Goal: Find specific page/section: Find specific page/section

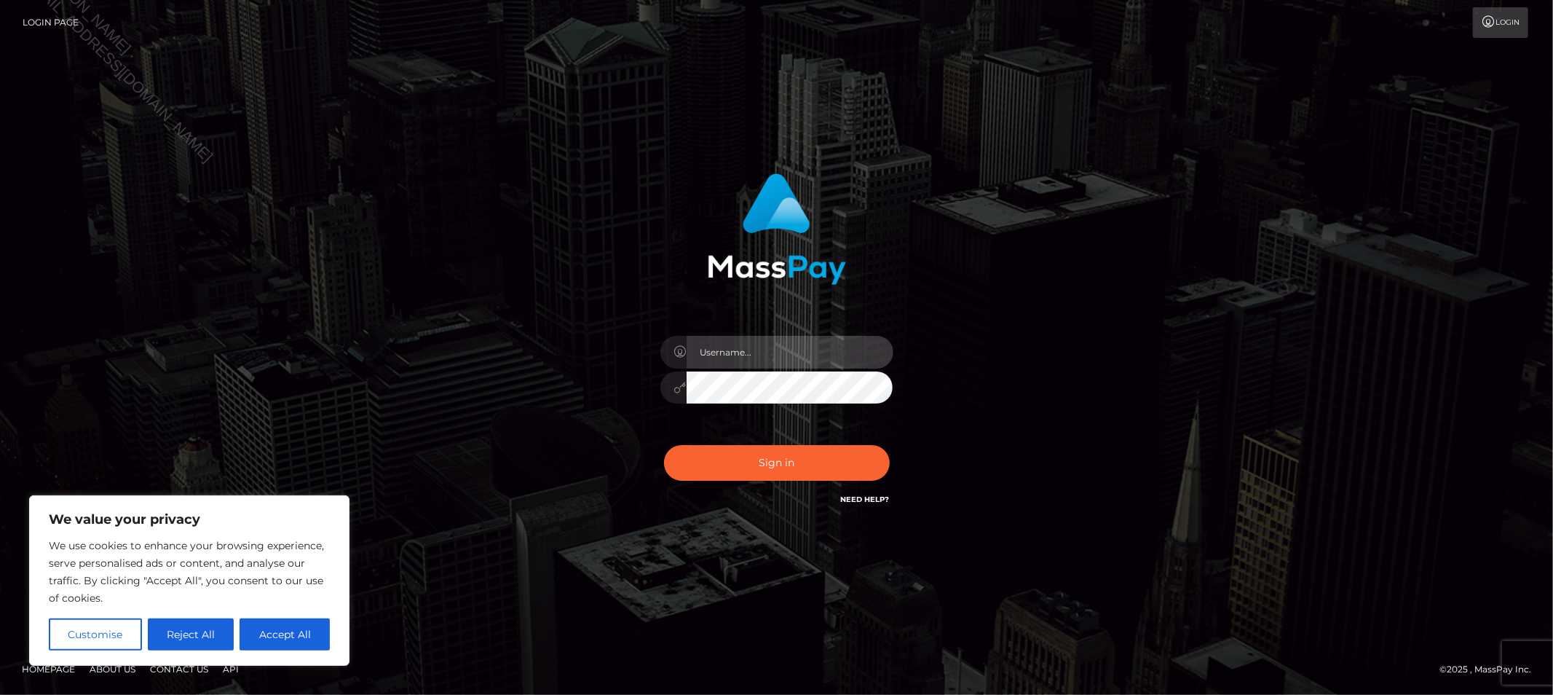
click at [738, 349] on input "text" at bounding box center [790, 352] width 207 height 33
type input "Allyssa"
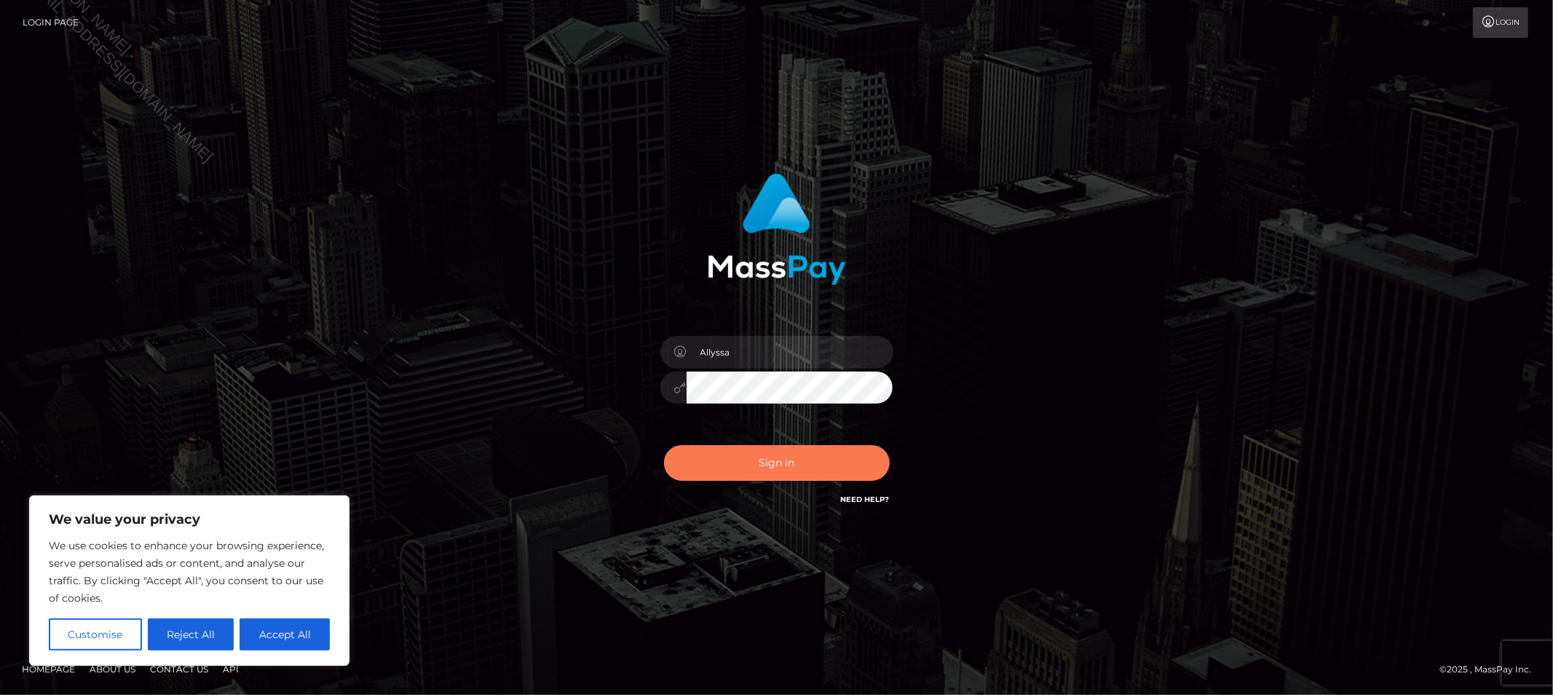
click at [696, 456] on button "Sign in" at bounding box center [777, 463] width 226 height 36
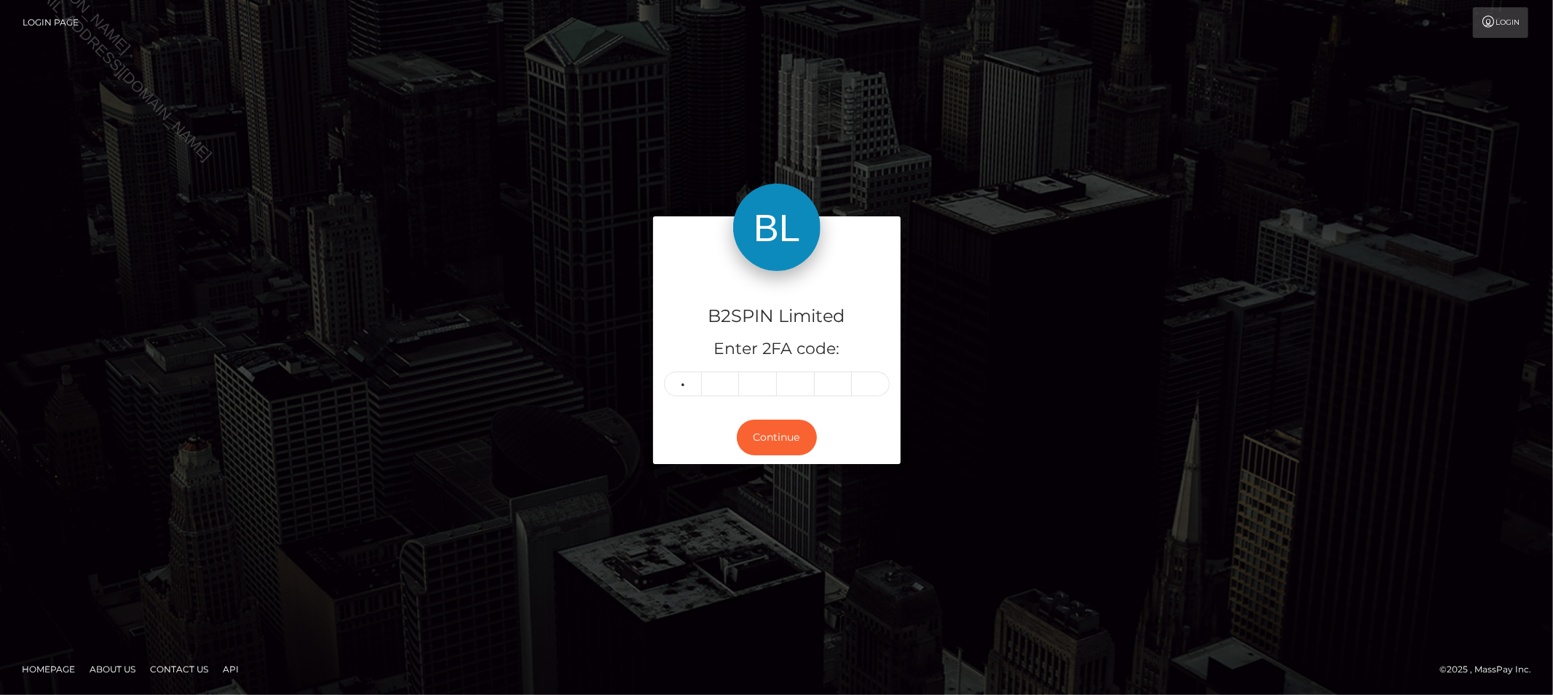
type input "4"
type input "9"
type input "3"
type input "2"
type input "3"
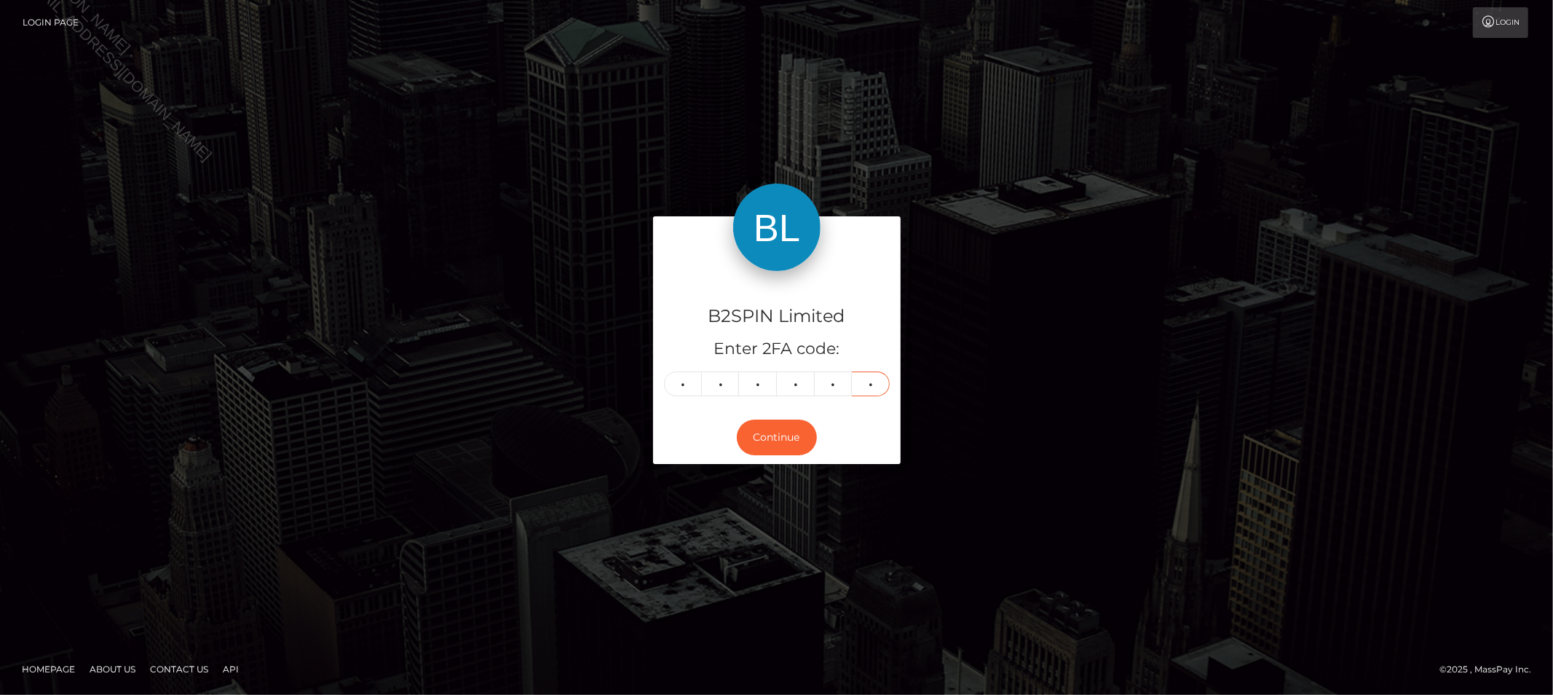
type input "9"
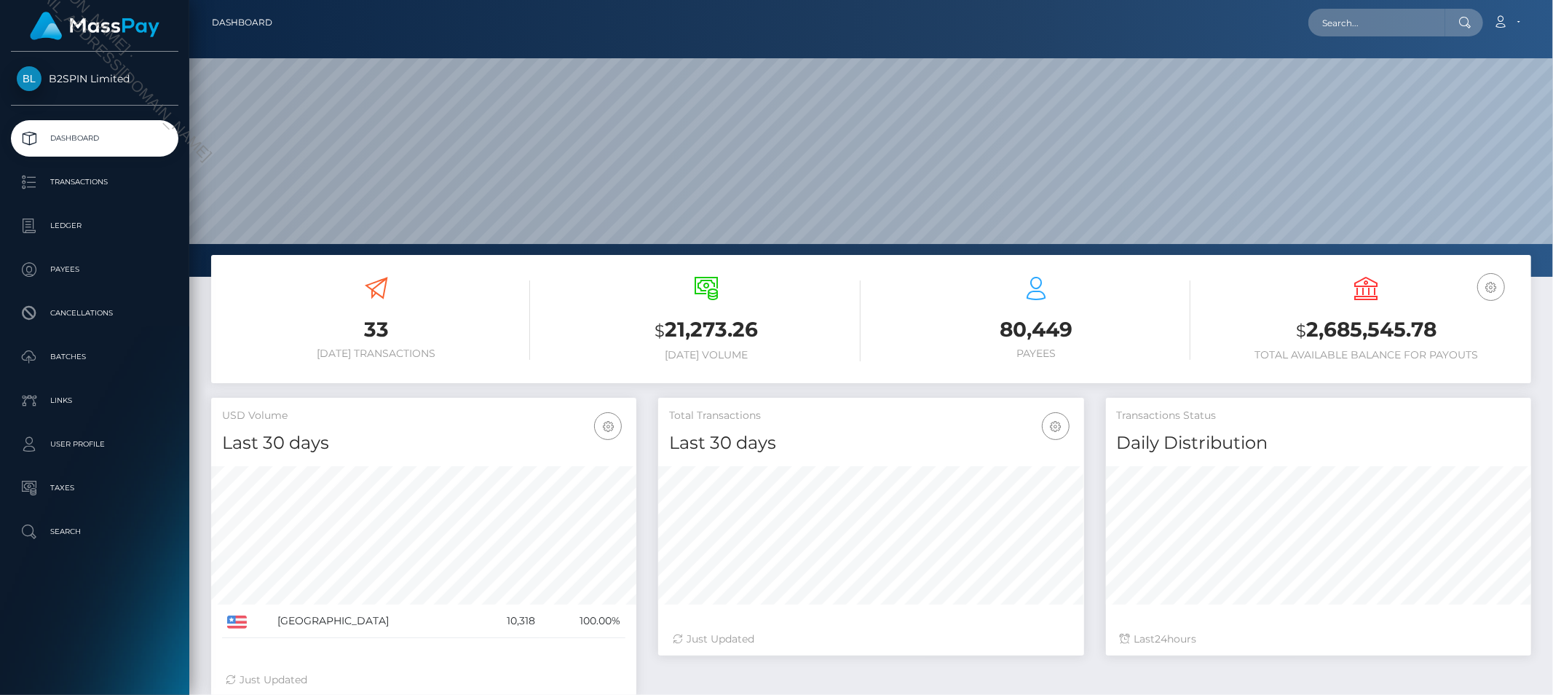
scroll to position [258, 425]
click at [1399, 24] on input "text" at bounding box center [1376, 23] width 137 height 28
paste input "5beb22fc-81e3-4e86-af72-6a02cb1638dd"
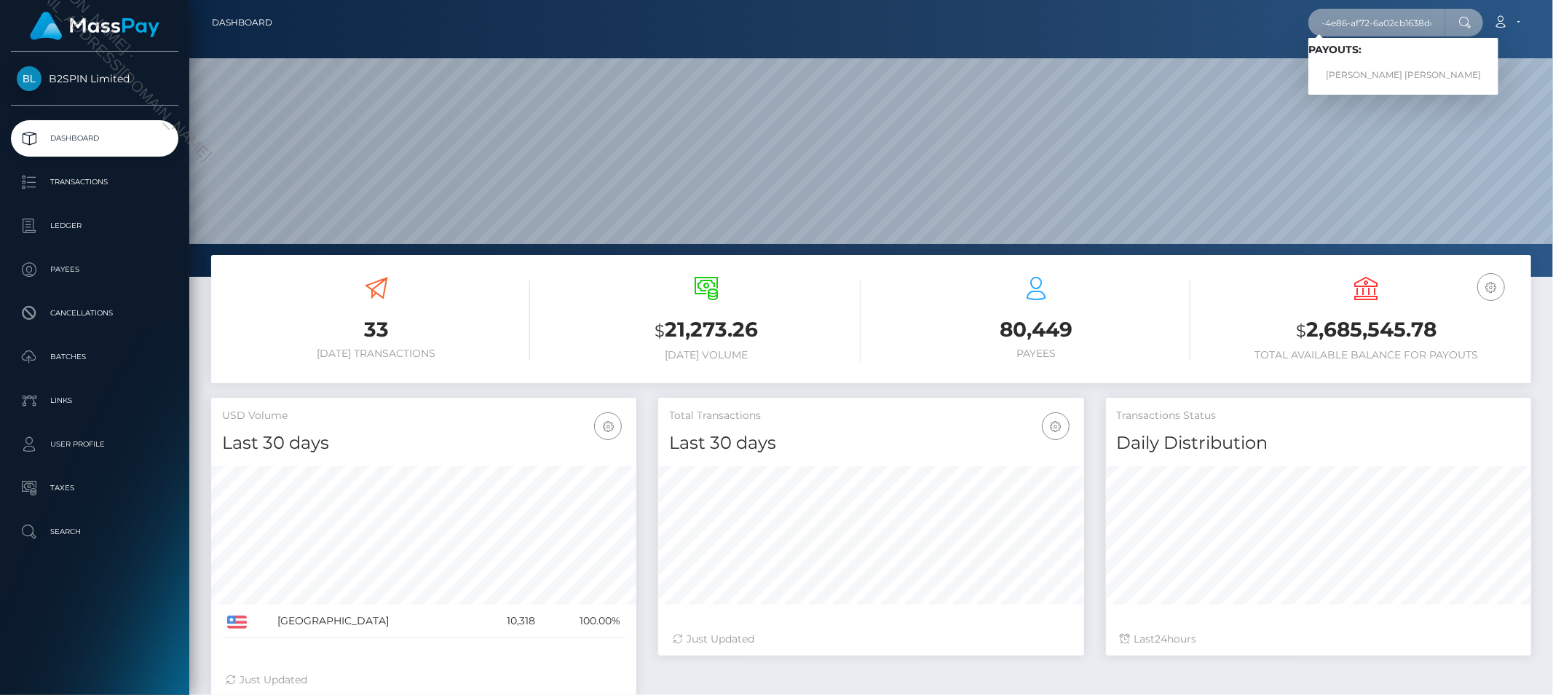
type input "5beb22fc-81e3-4e86-af72-6a02cb1638dd"
click at [1367, 74] on link "PAUL ANGEL JR VASQUEZ" at bounding box center [1403, 75] width 190 height 27
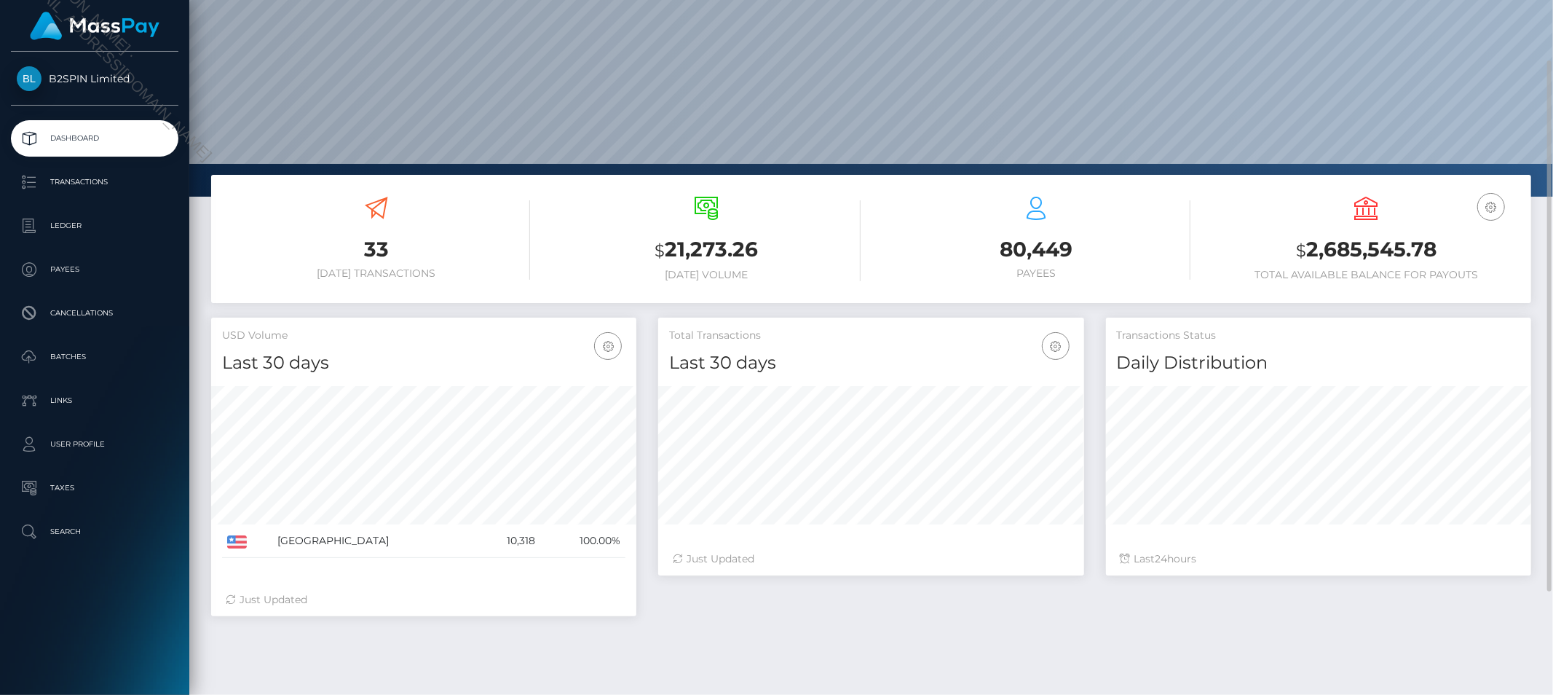
scroll to position [106, 0]
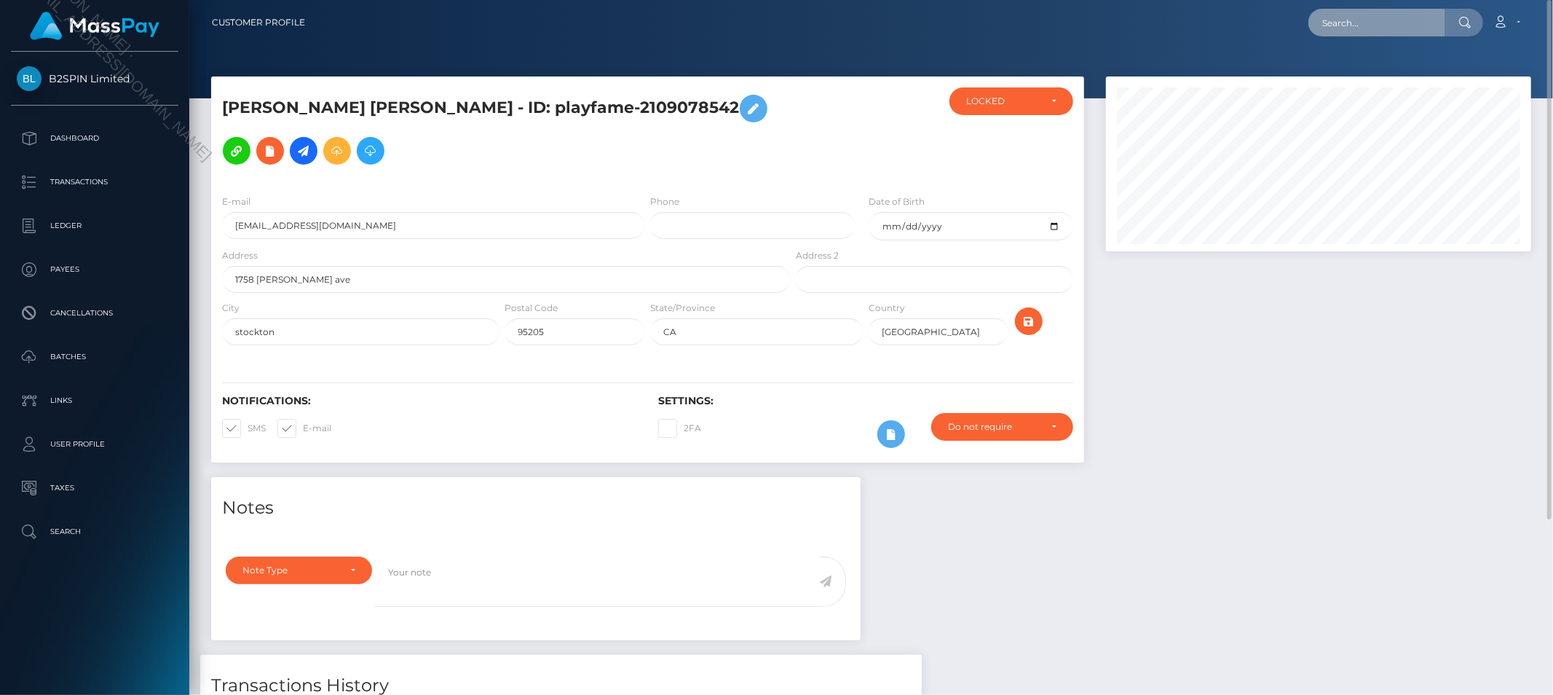
click at [1372, 20] on input "text" at bounding box center [1376, 23] width 137 height 28
paste input "e8608958-6524-4e13-bd66-ee3bd89999b4"
click at [1388, 31] on input "e8608958-6524-4e13-bd66-ee3bd89999b4" at bounding box center [1376, 23] width 137 height 28
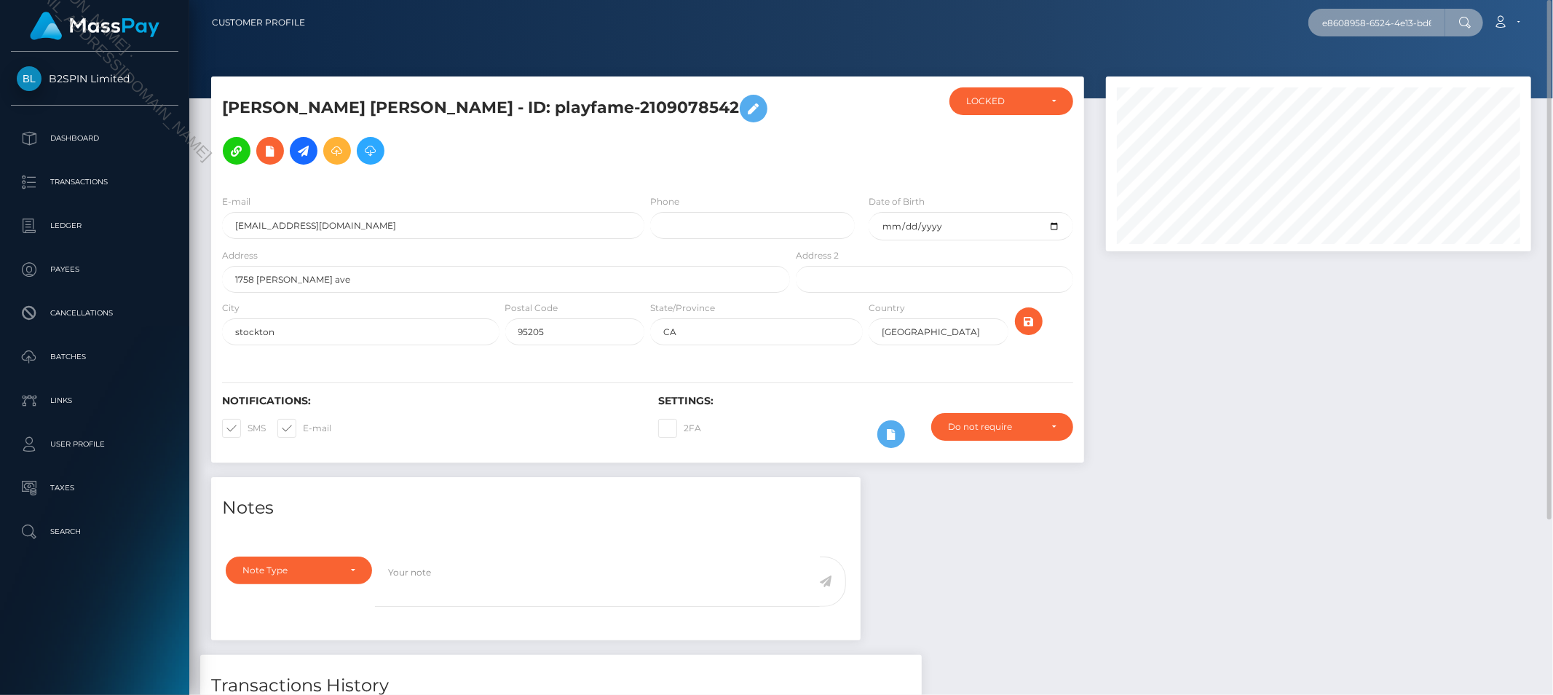
paste input "3502602"
click at [1385, 9] on input "3502602" at bounding box center [1376, 23] width 137 height 28
paste input "2117610037"
type input "2117610037"
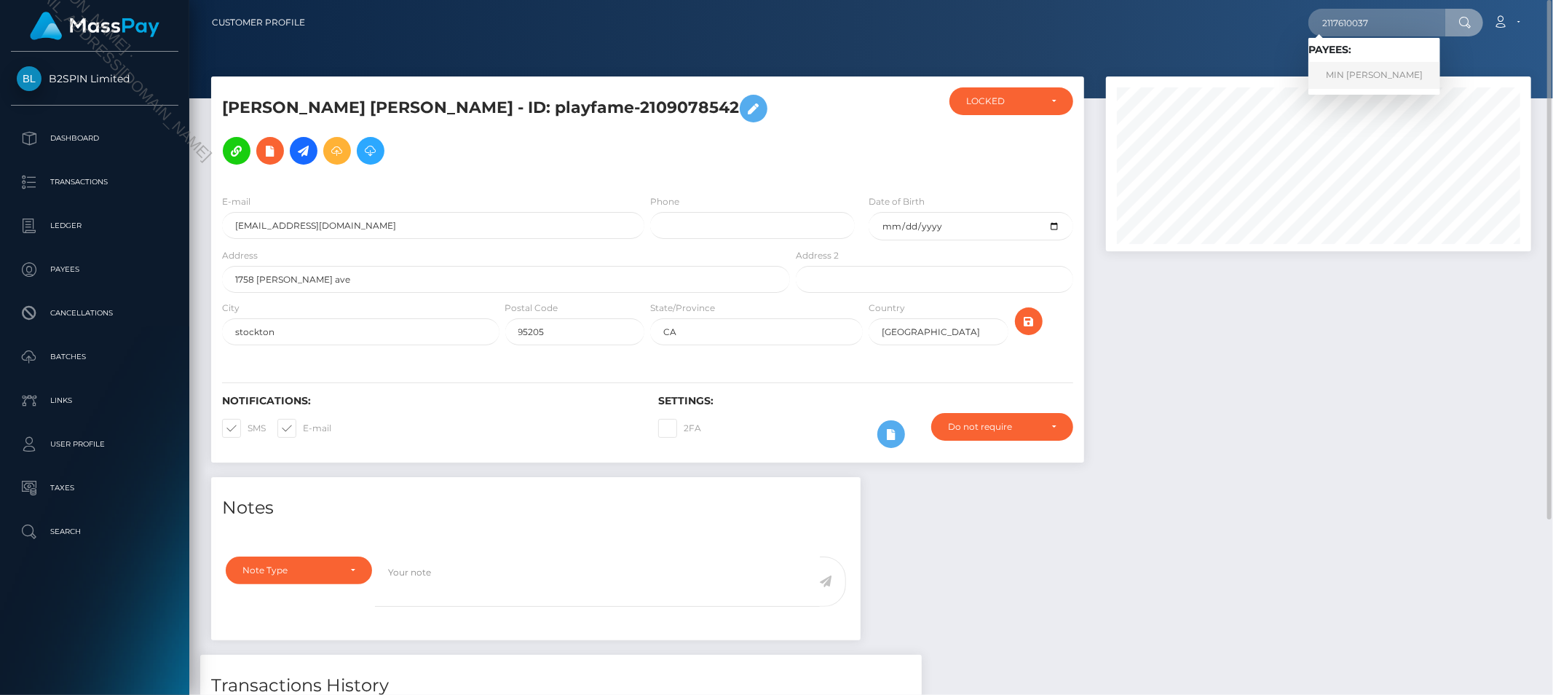
click at [1373, 69] on link "MIN YOUNG KIM" at bounding box center [1374, 75] width 132 height 27
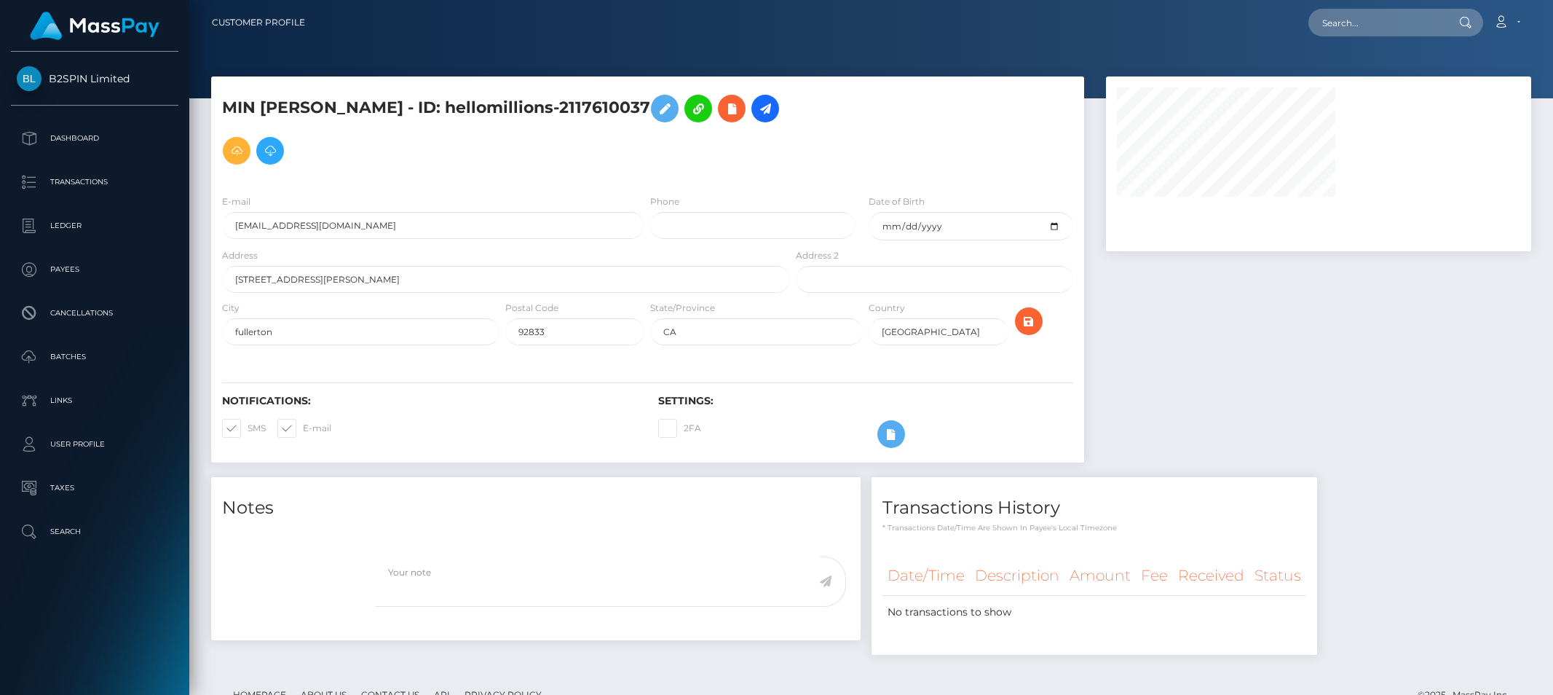
select select
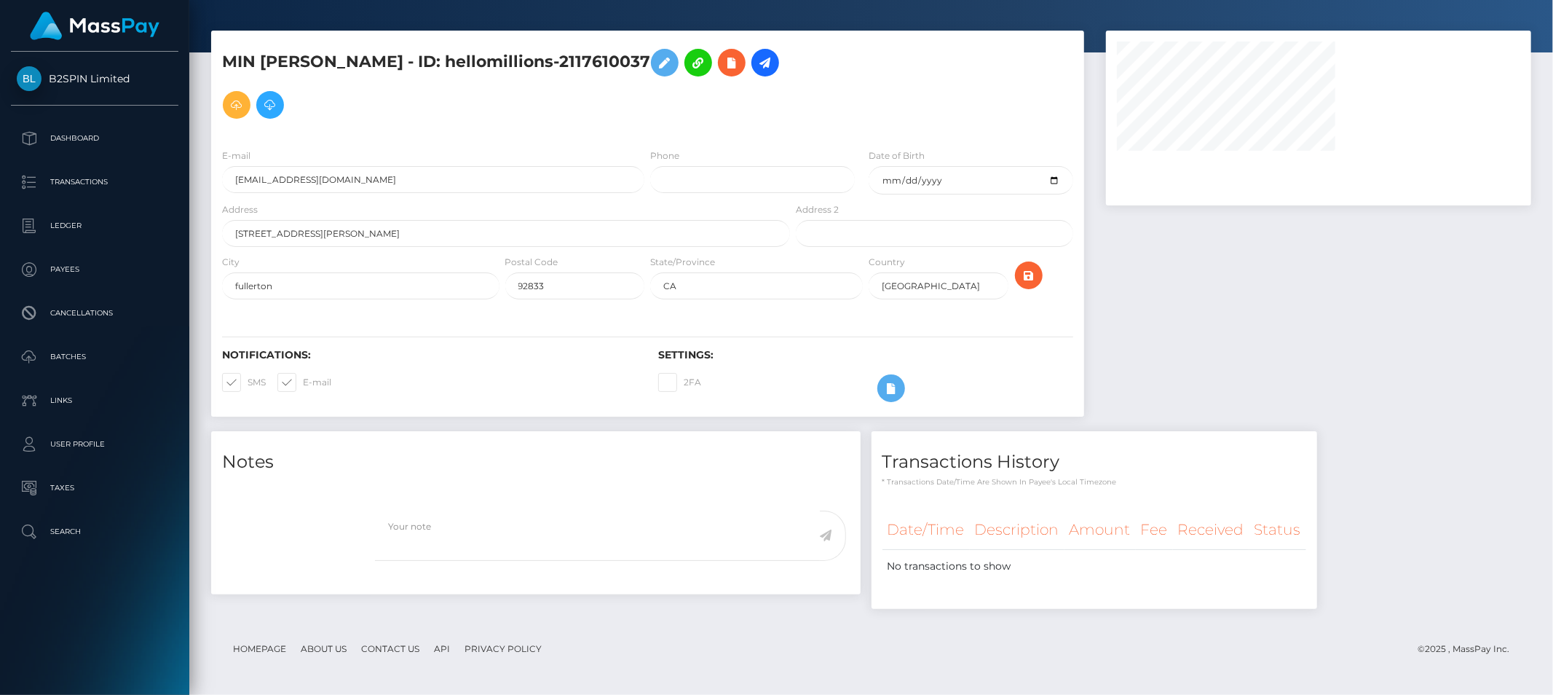
select select
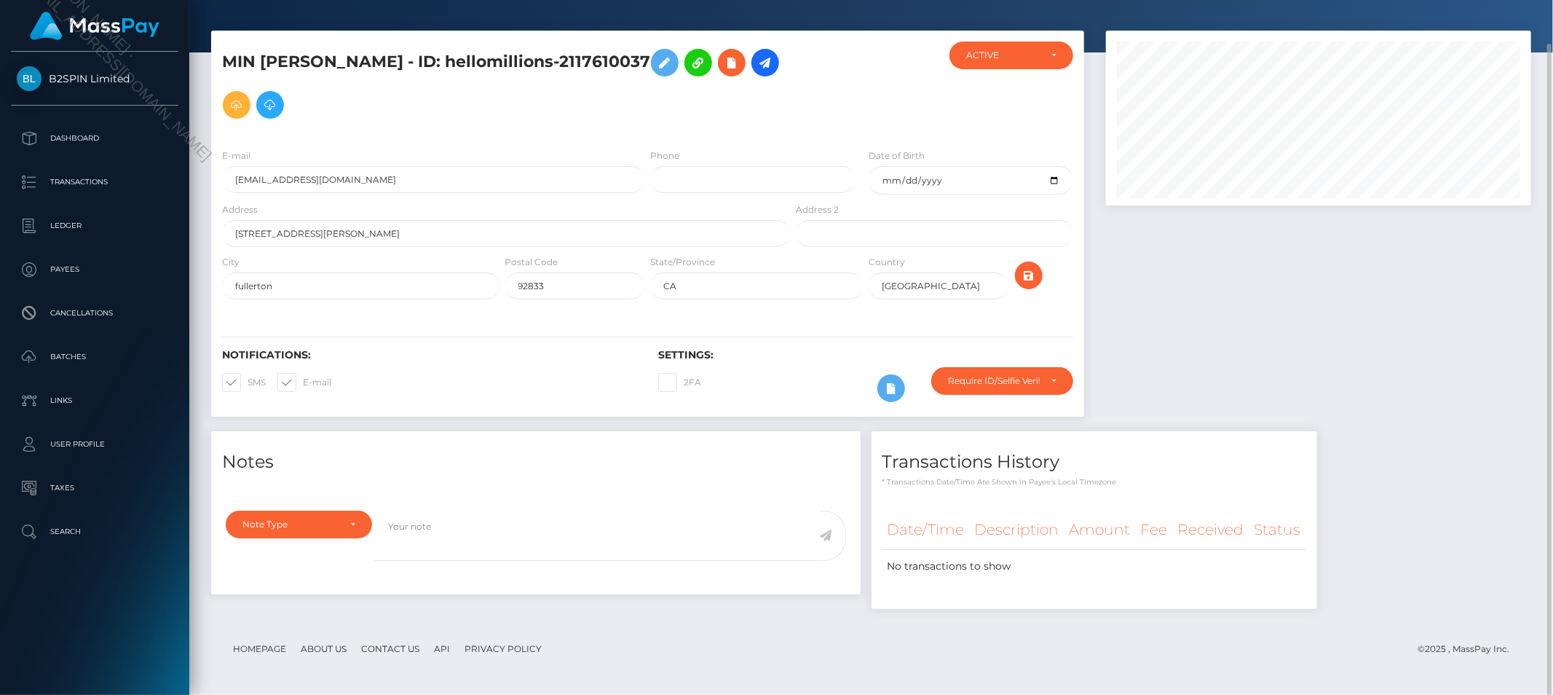
scroll to position [0, 0]
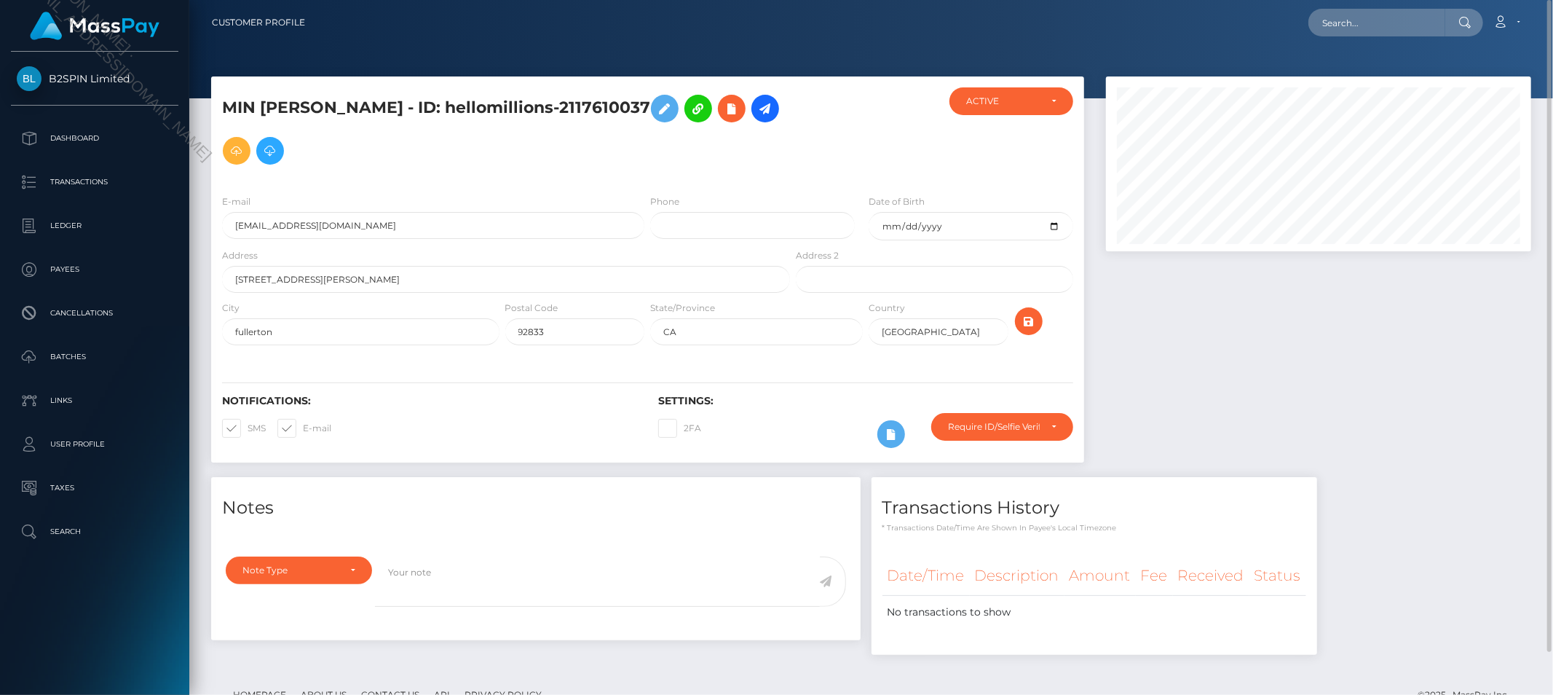
click at [1408, 0] on nav "Customer Profile Loading... Loading... Account" at bounding box center [871, 22] width 1364 height 45
click at [1387, 24] on input "text" at bounding box center [1376, 23] width 137 height 28
paste input "[EMAIL_ADDRESS][DOMAIN_NAME]"
type input "[EMAIL_ADDRESS][DOMAIN_NAME]"
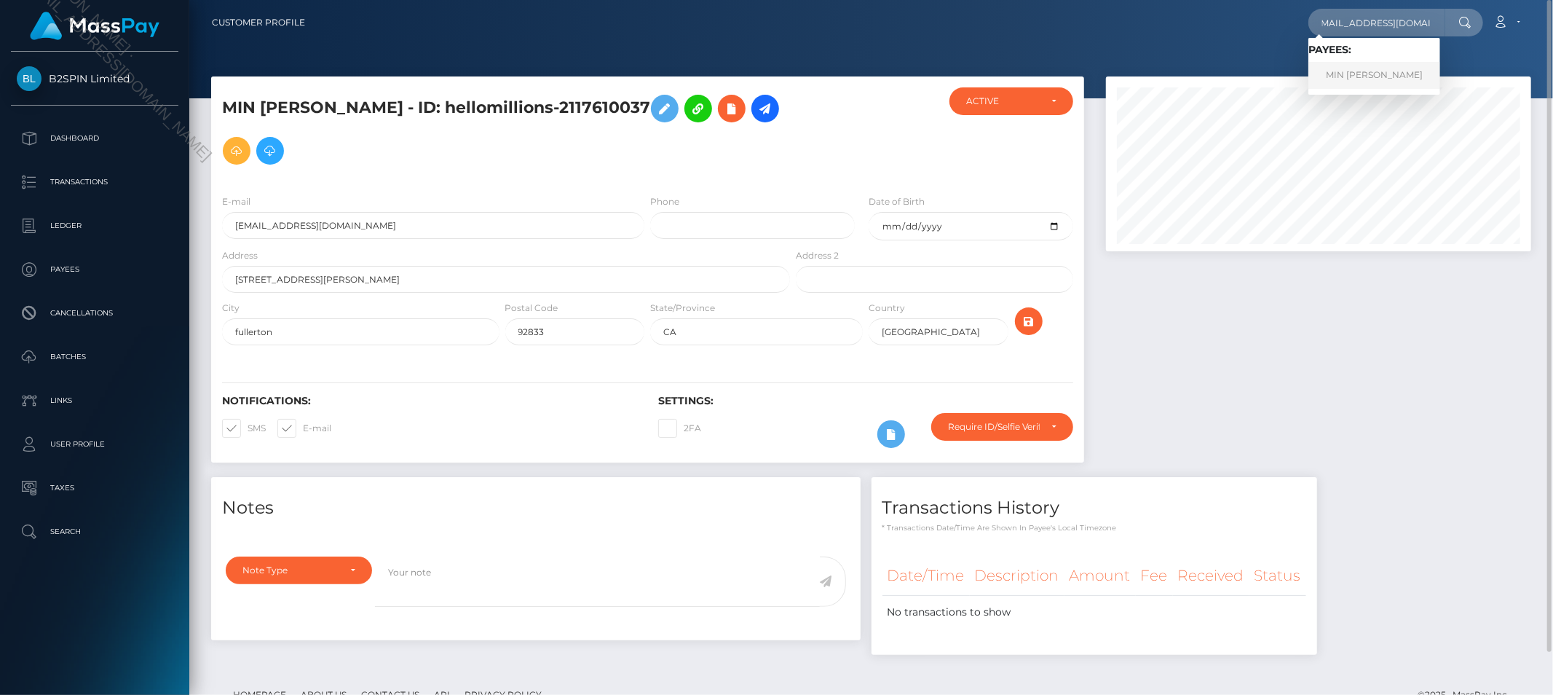
click at [1379, 69] on link "MIN YOUNG KIM" at bounding box center [1374, 75] width 132 height 27
click at [1372, 29] on input "text" at bounding box center [1376, 23] width 137 height 28
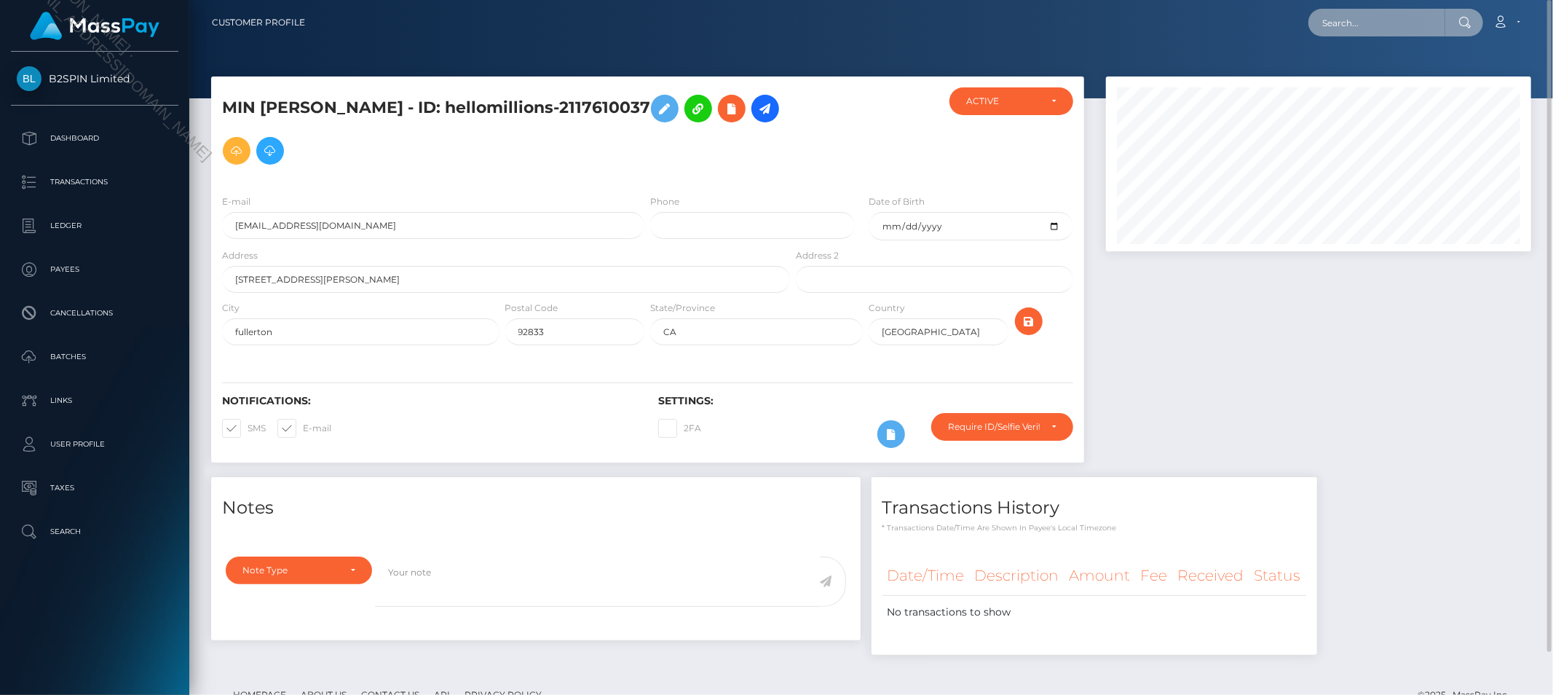
paste input "min young kim"
type input "min young kim"
click at [1362, 71] on link "MIN YOUNG KIM" at bounding box center [1374, 75] width 132 height 27
